Goal: Check status: Check status

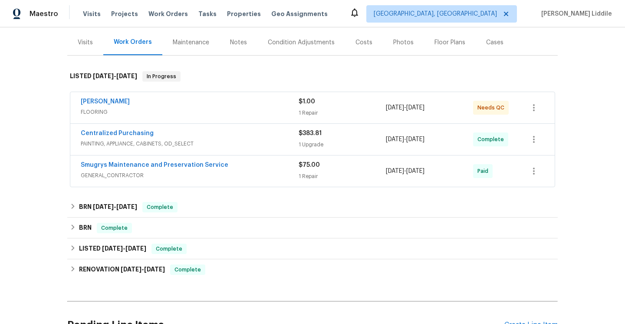
scroll to position [104, 0]
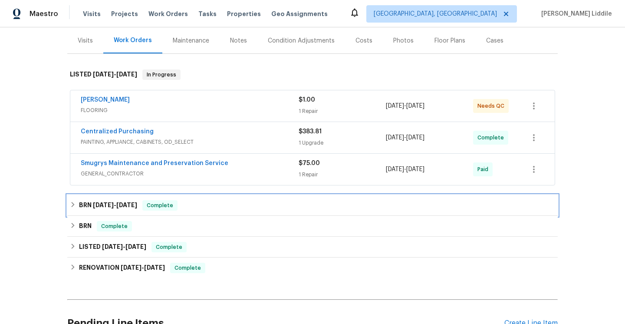
click at [131, 200] on h6 "BRN 4/2/25 - 4/9/25" at bounding box center [108, 205] width 58 height 10
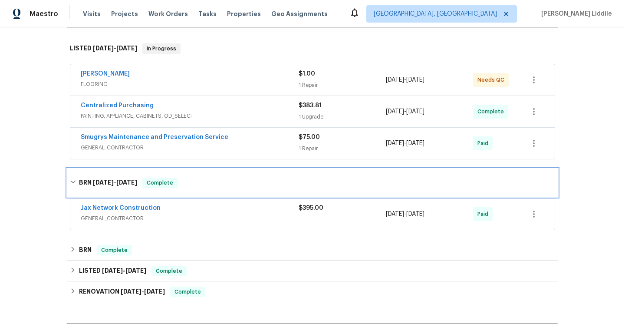
scroll to position [145, 0]
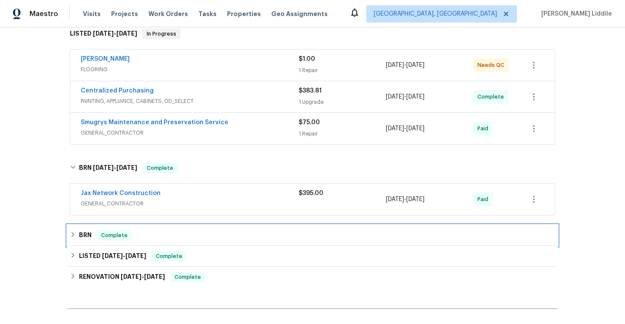
click at [119, 243] on div "BRN Complete" at bounding box center [312, 235] width 491 height 21
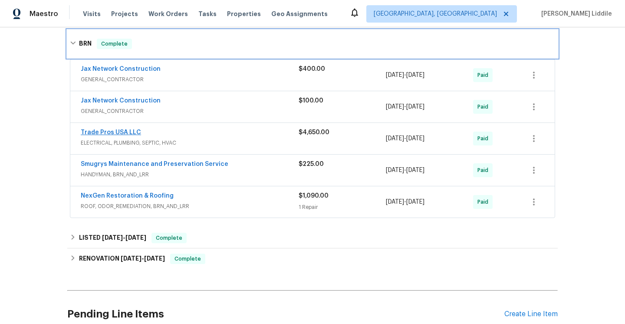
scroll to position [375, 0]
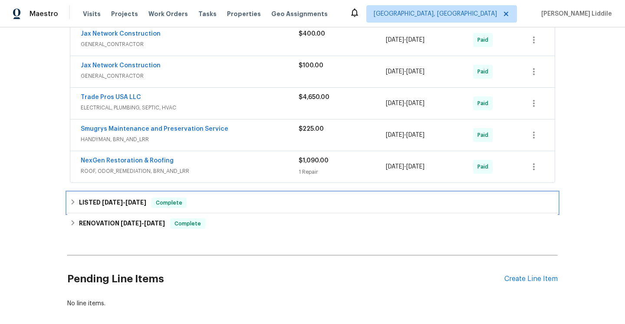
click at [122, 200] on span "[DATE]" at bounding box center [112, 202] width 21 height 6
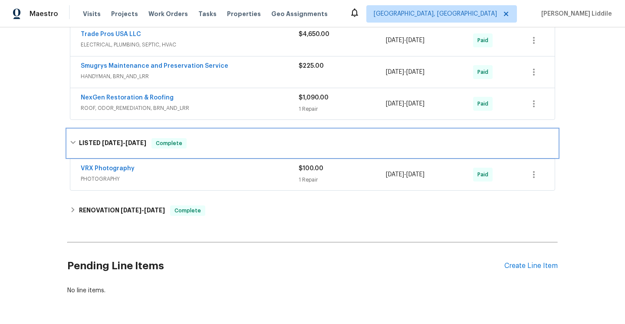
scroll to position [468, 0]
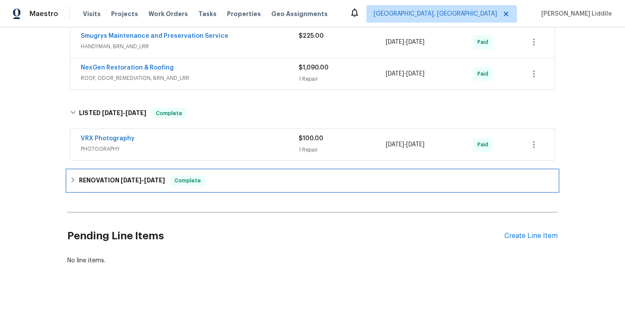
click at [121, 180] on span "[DATE]" at bounding box center [131, 180] width 21 height 6
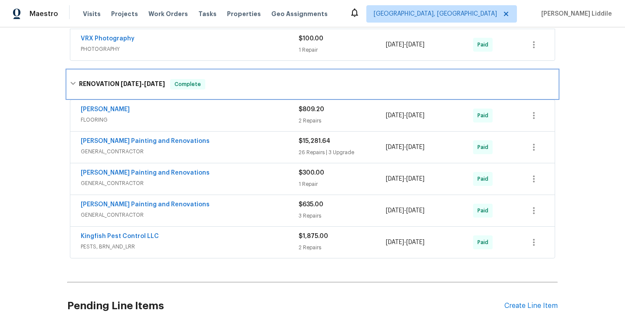
scroll to position [631, 0]
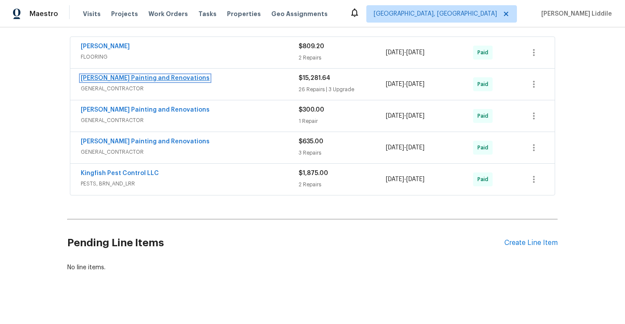
click at [151, 79] on link "[PERSON_NAME] Painting and Renovations" at bounding box center [145, 78] width 129 height 6
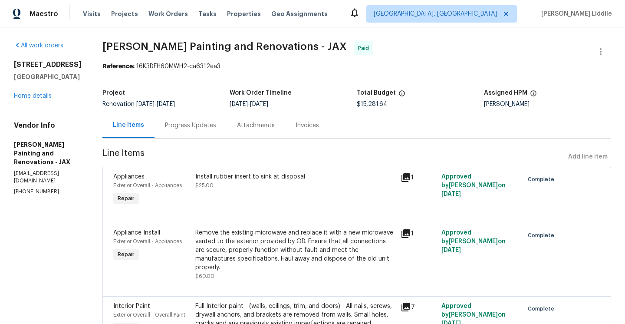
click at [144, 125] on div "Line Items" at bounding box center [128, 125] width 31 height 9
click at [192, 129] on div "Progress Updates" at bounding box center [190, 125] width 51 height 9
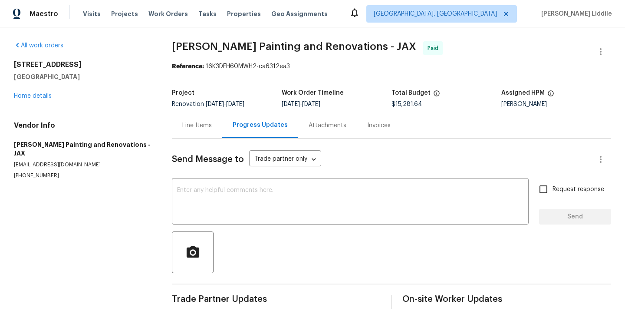
click at [335, 117] on div "Attachments" at bounding box center [327, 126] width 59 height 26
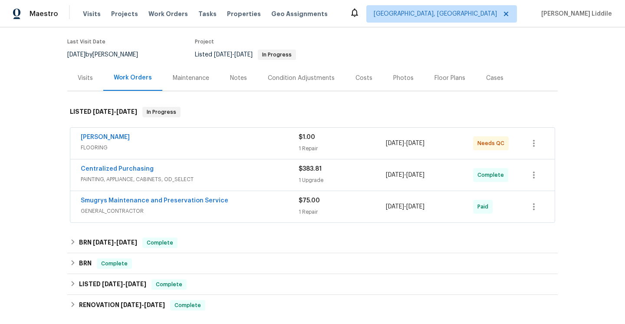
scroll to position [66, 0]
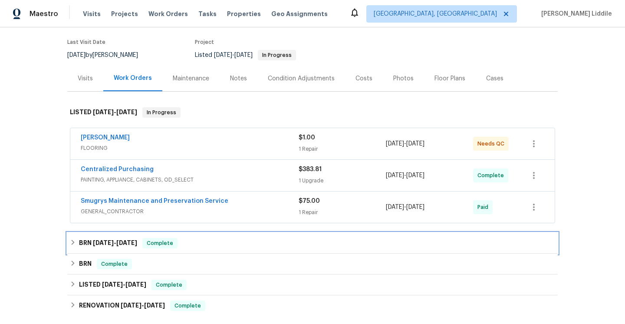
click at [171, 248] on div "BRN [DATE] - [DATE] Complete" at bounding box center [312, 243] width 491 height 21
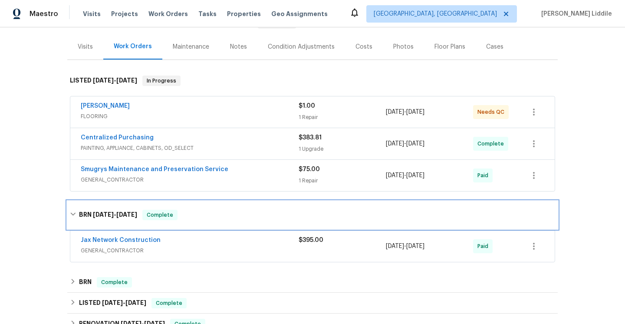
scroll to position [150, 0]
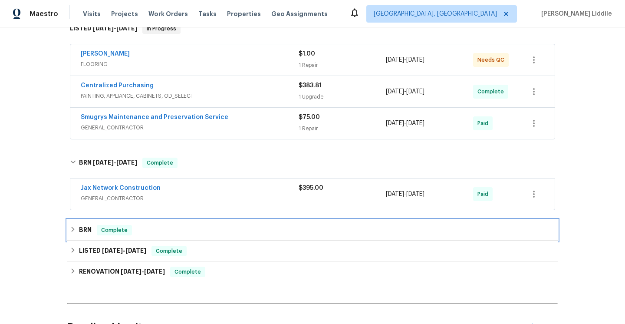
click at [140, 230] on div "BRN Complete" at bounding box center [313, 230] width 486 height 10
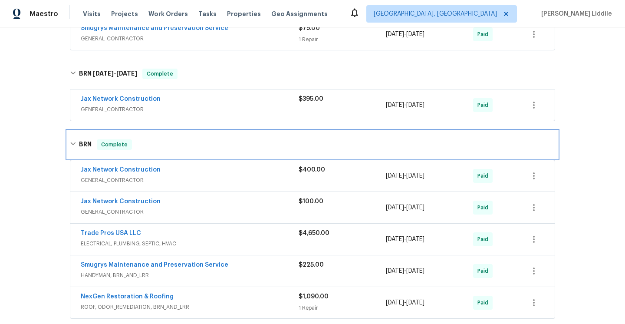
scroll to position [240, 0]
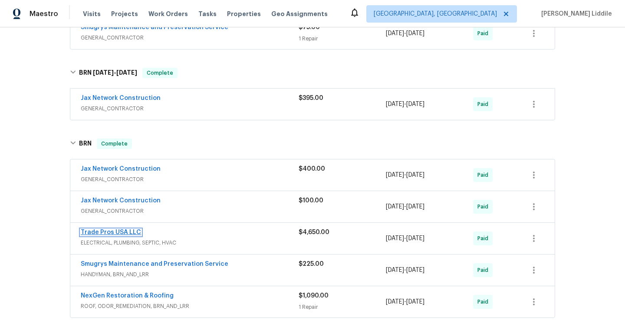
click at [126, 231] on link "Trade Pros USA LLC" at bounding box center [111, 232] width 60 height 6
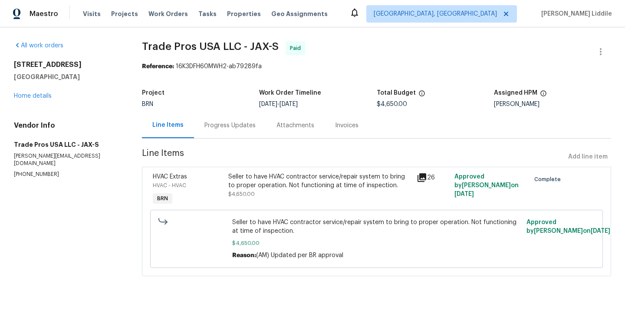
click at [260, 228] on span "Seller to have HVAC contractor service/repair system to bring to proper operati…" at bounding box center [376, 226] width 289 height 17
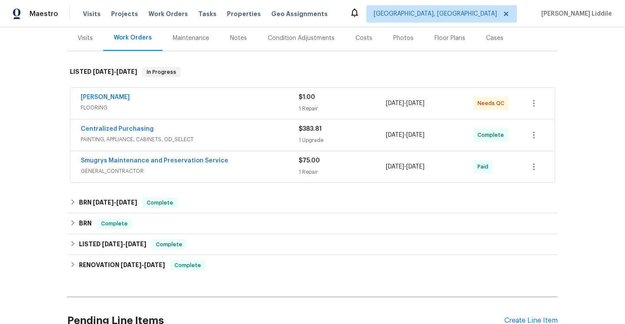
scroll to position [142, 0]
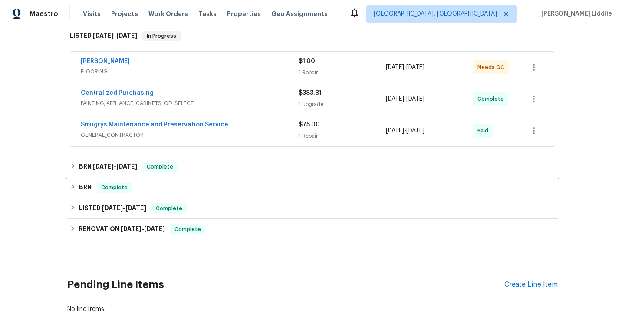
click at [207, 169] on div "BRN [DATE] - [DATE] Complete" at bounding box center [313, 167] width 486 height 10
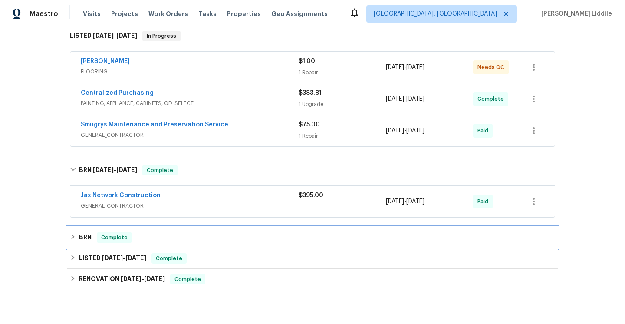
click at [196, 237] on div "BRN Complete" at bounding box center [313, 237] width 486 height 10
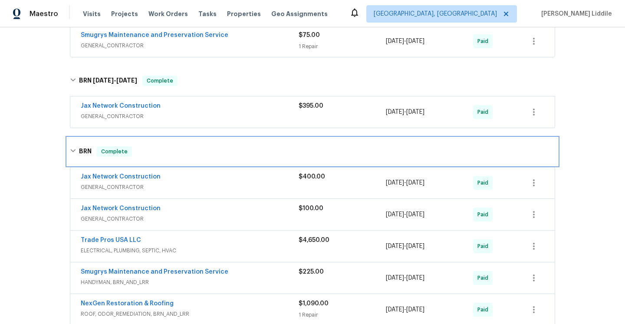
scroll to position [248, 0]
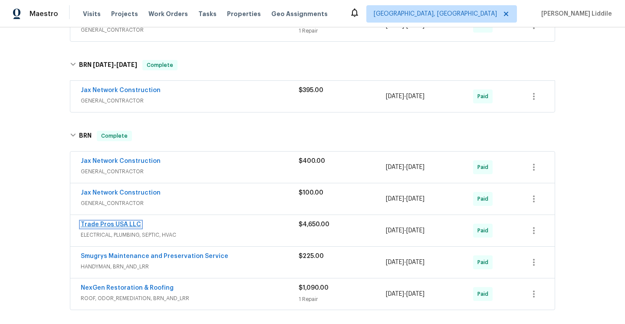
click at [128, 223] on link "Trade Pros USA LLC" at bounding box center [111, 225] width 60 height 6
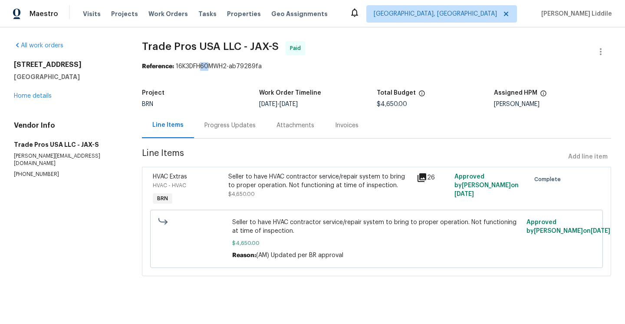
drag, startPoint x: 208, startPoint y: 66, endPoint x: 202, endPoint y: 66, distance: 7.0
click at [202, 66] on div "Reference: 16K3DFH60MWH2-ab79289fa" at bounding box center [377, 66] width 470 height 9
click at [217, 72] on section "Trade Pros USA LLC - JAX-S Paid Reference: 16K3DFH60MWH2-ab79289fa Project BRN …" at bounding box center [377, 163] width 470 height 245
click at [209, 66] on div "Reference: 16K3DFH60MWH2-ab79289fa" at bounding box center [377, 66] width 470 height 9
